Goal: Task Accomplishment & Management: Use online tool/utility

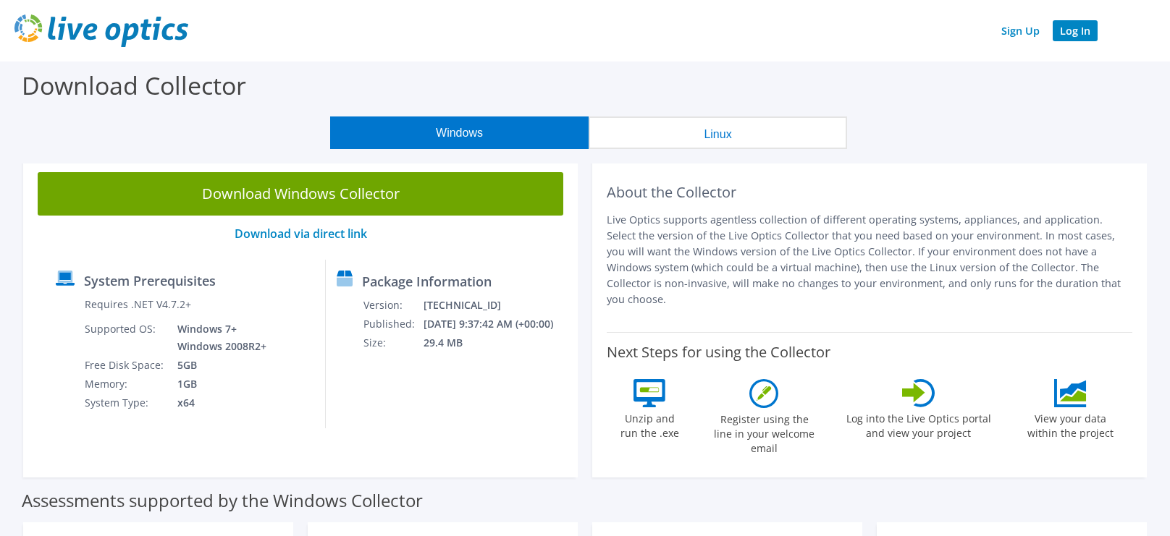
click at [1076, 31] on link "Log In" at bounding box center [1074, 30] width 45 height 21
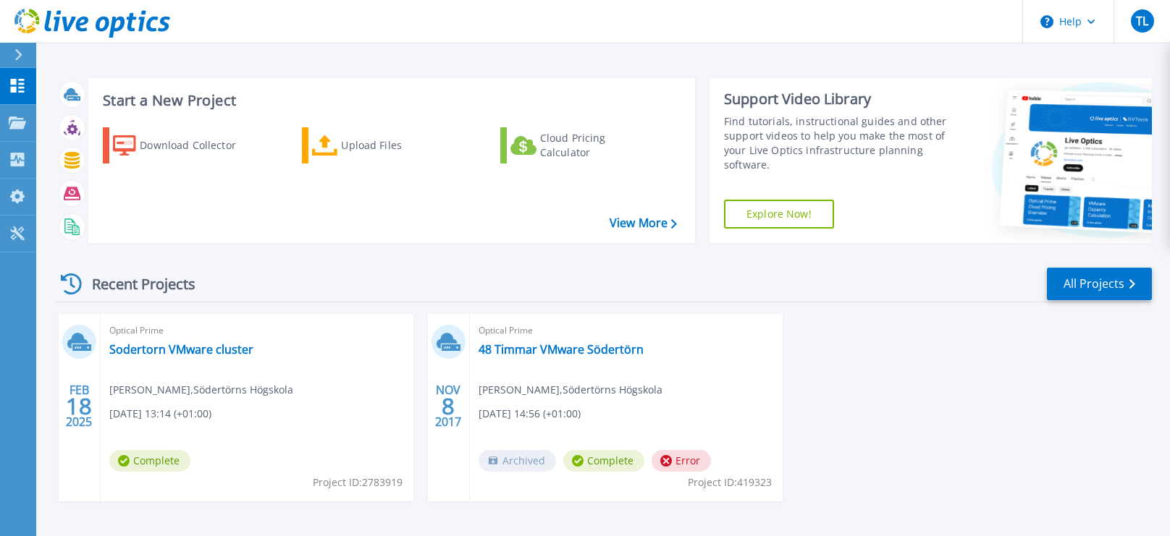
click at [17, 53] on icon at bounding box center [18, 55] width 8 height 12
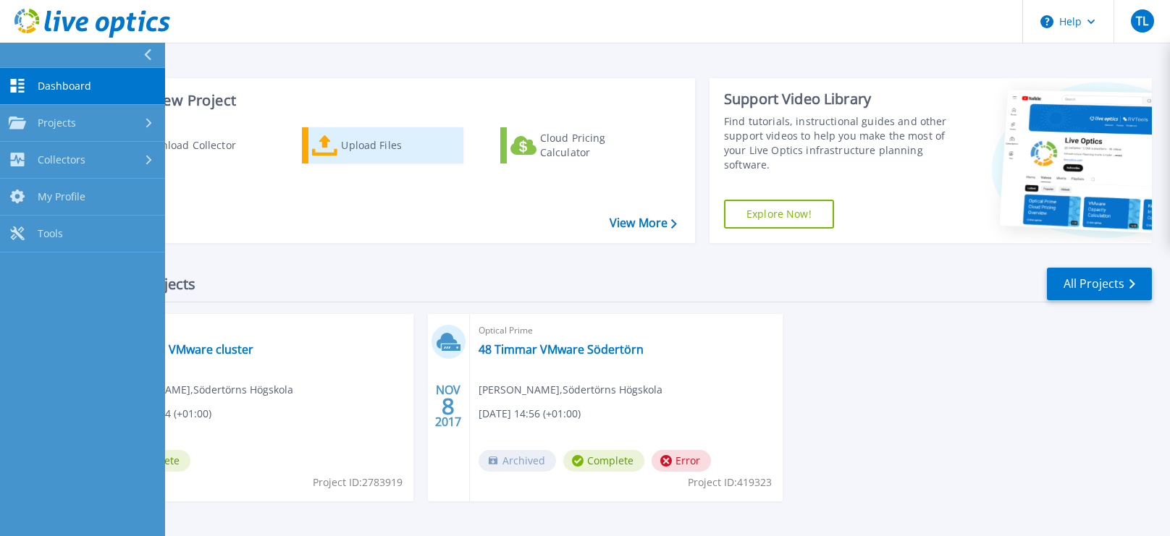
click at [376, 155] on div "Upload Files" at bounding box center [399, 145] width 116 height 29
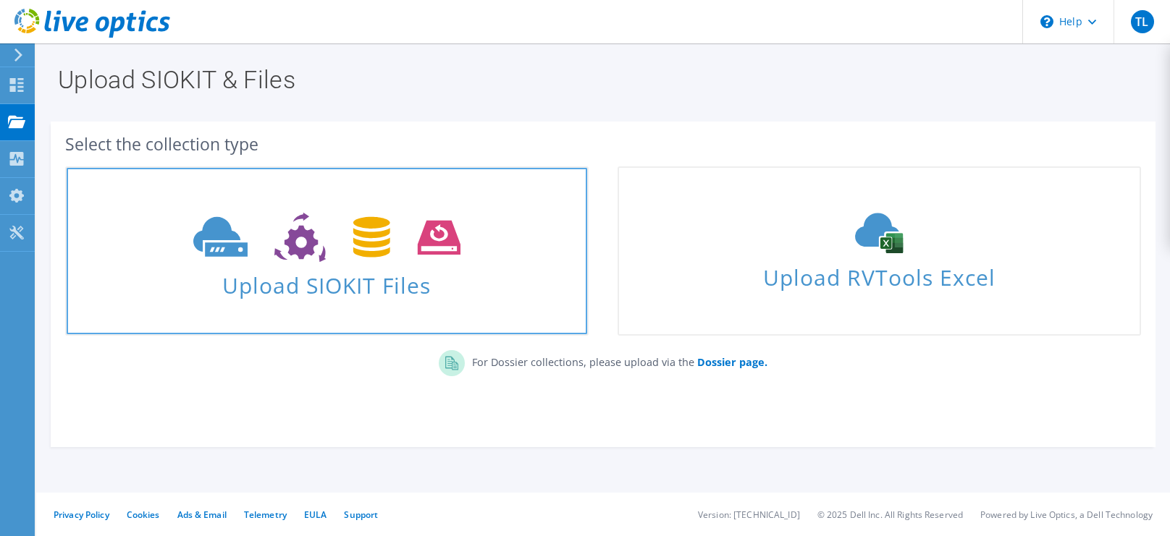
click at [343, 232] on icon at bounding box center [326, 238] width 267 height 50
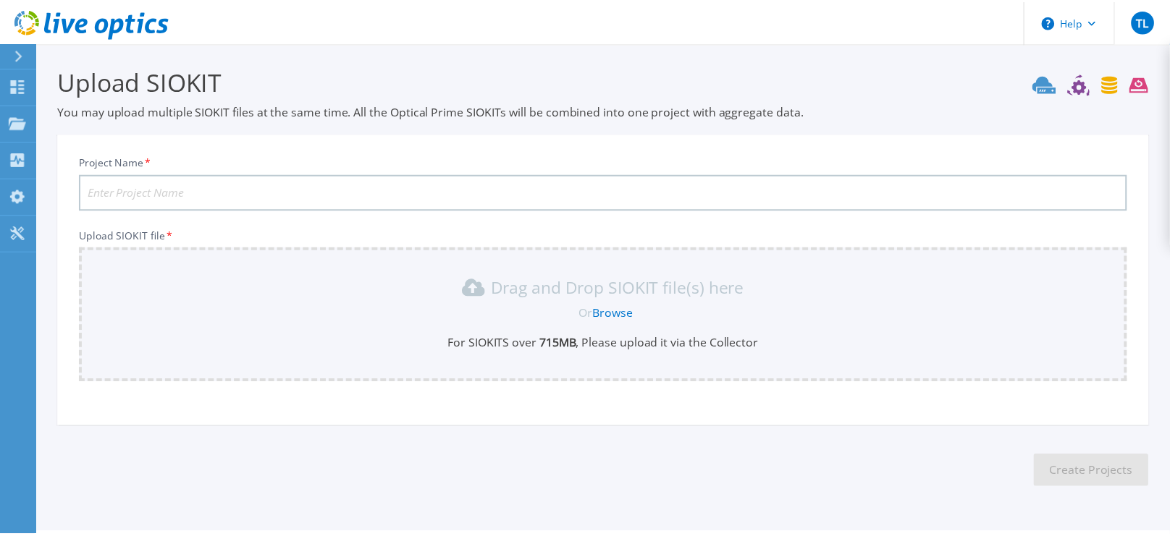
scroll to position [40, 0]
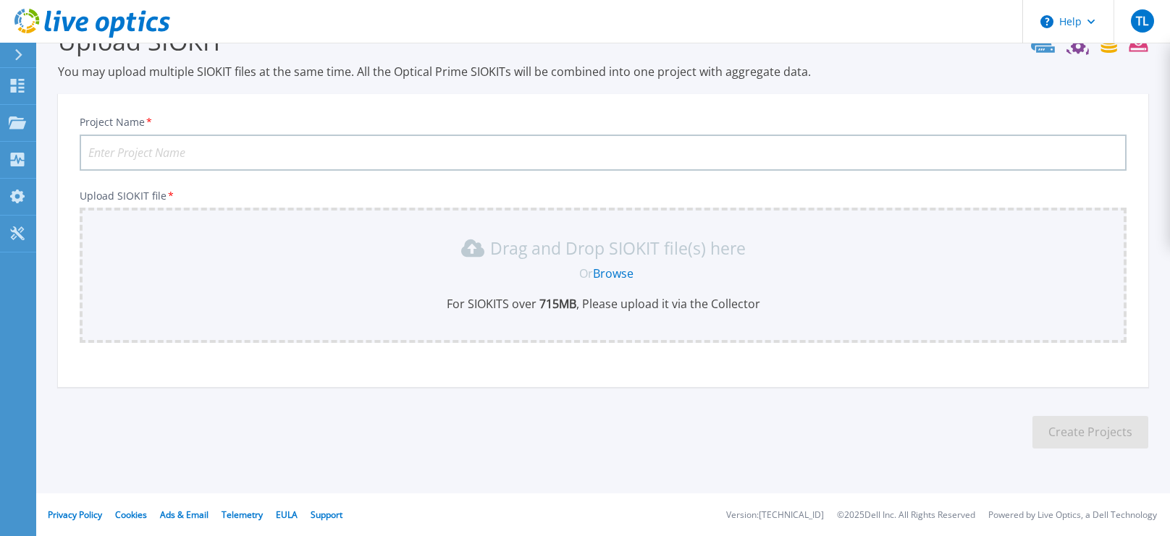
click at [610, 273] on link "Browse" at bounding box center [613, 274] width 41 height 16
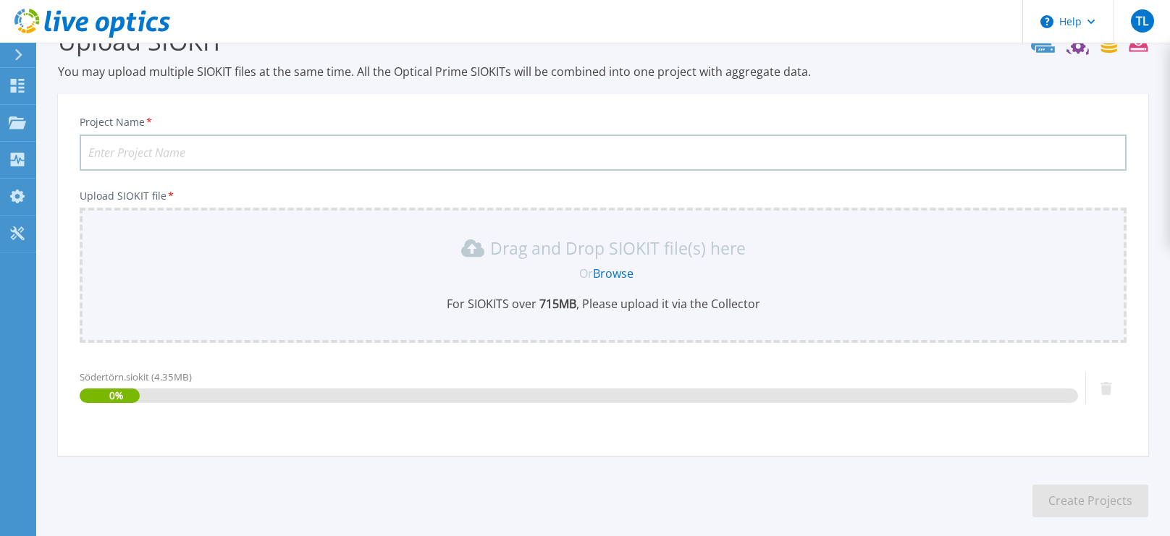
scroll to position [109, 0]
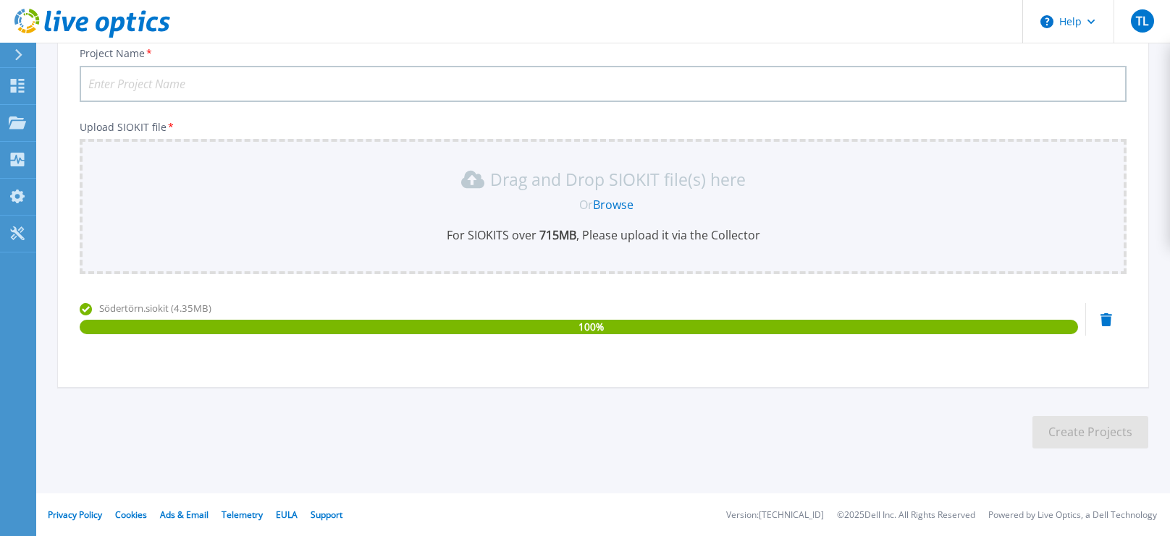
click at [193, 82] on input "Project Name *" at bounding box center [603, 84] width 1047 height 36
type input "VMwareEnv"
click at [1089, 431] on button "Create Projects" at bounding box center [1090, 432] width 116 height 33
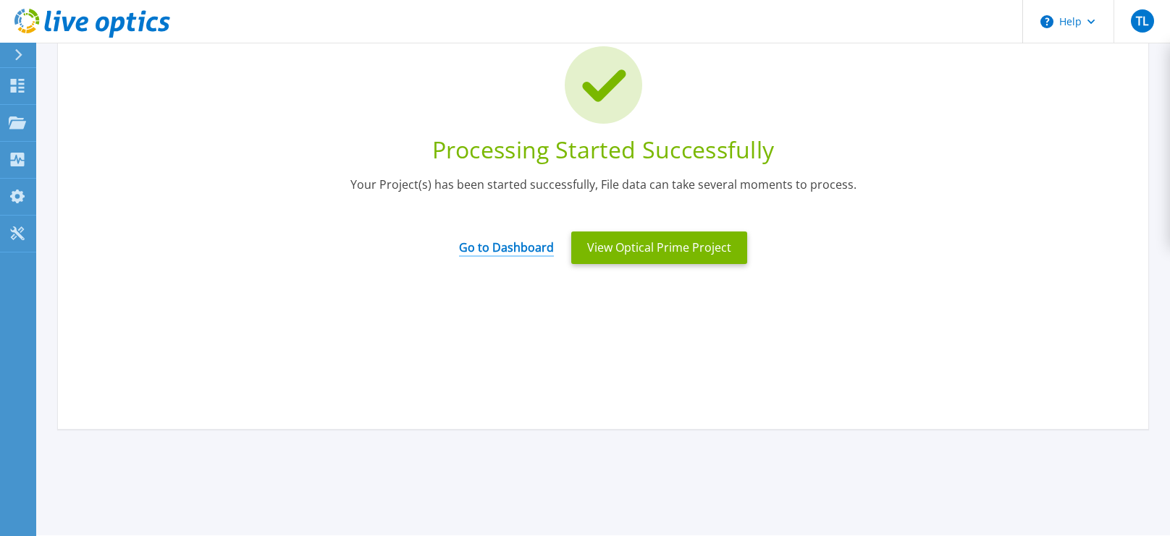
click at [523, 245] on link "Go to Dashboard" at bounding box center [506, 243] width 95 height 28
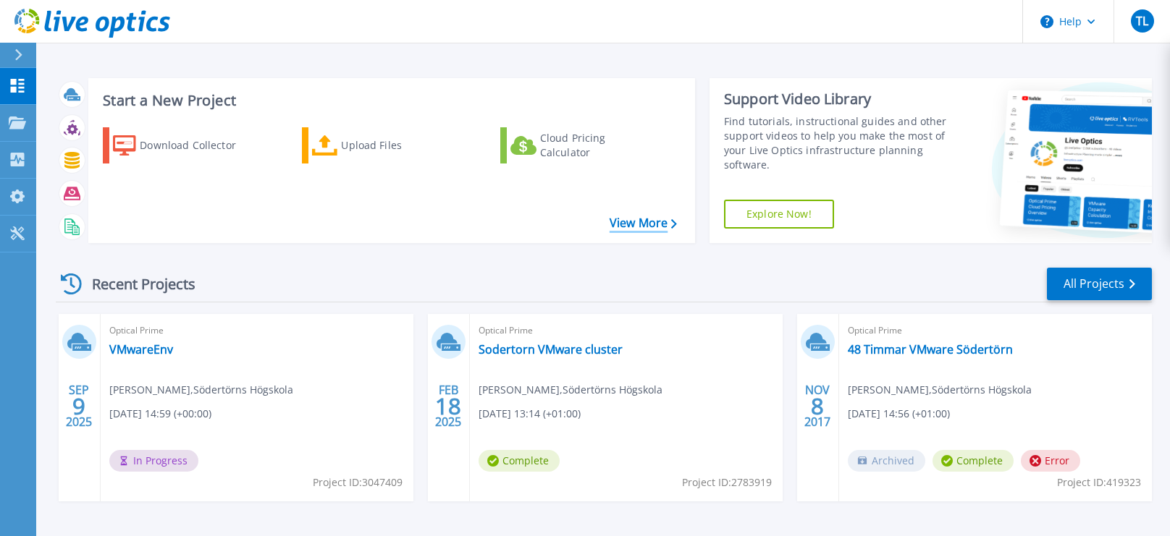
click at [641, 221] on link "View More" at bounding box center [642, 223] width 67 height 14
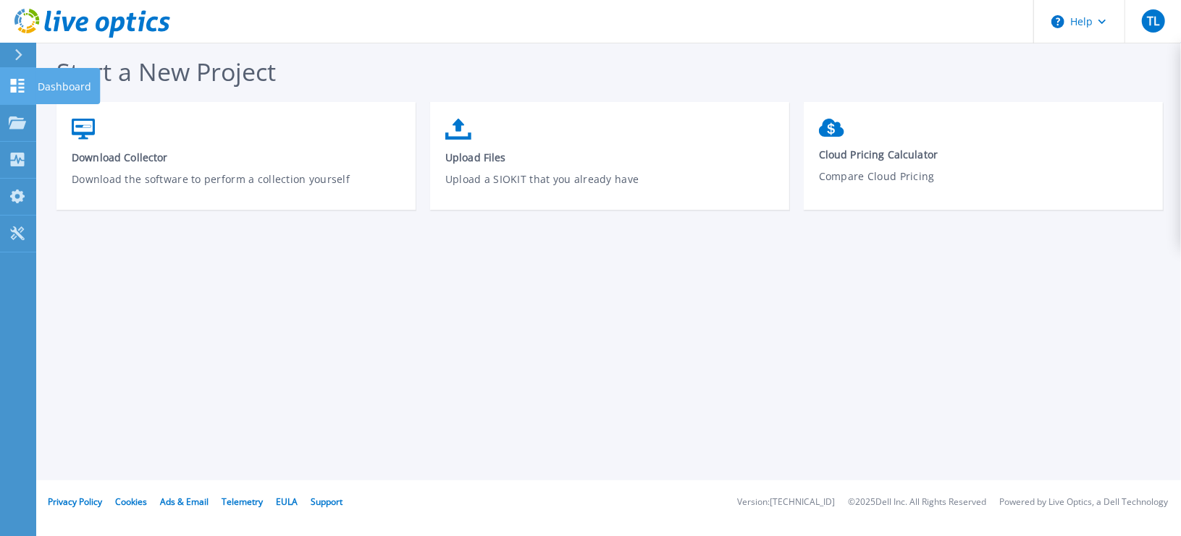
click at [20, 76] on link "Dashboard Dashboard" at bounding box center [18, 86] width 36 height 37
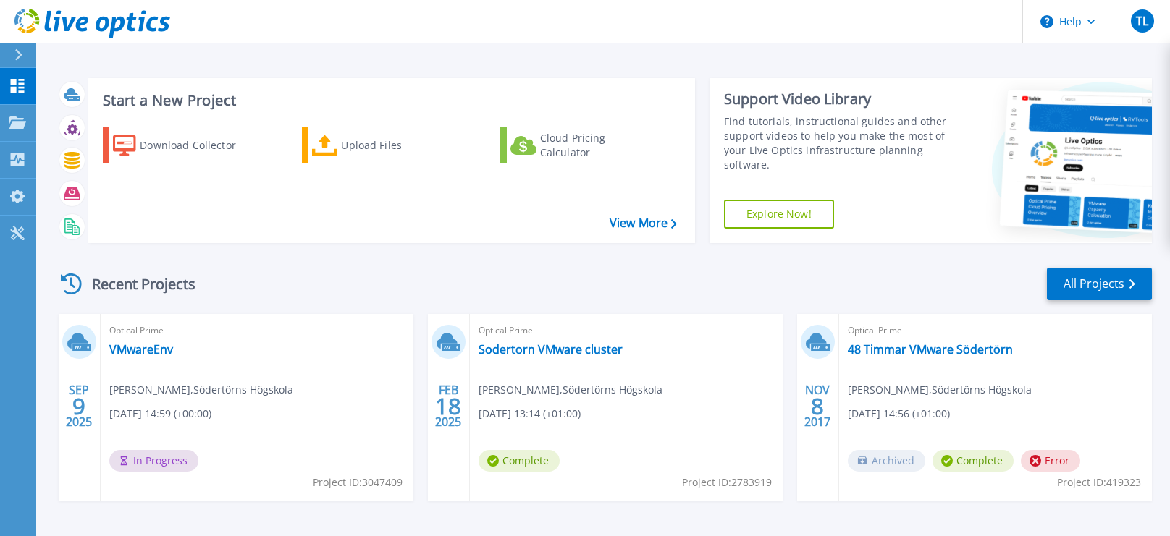
scroll to position [49, 0]
